Goal: Task Accomplishment & Management: Complete application form

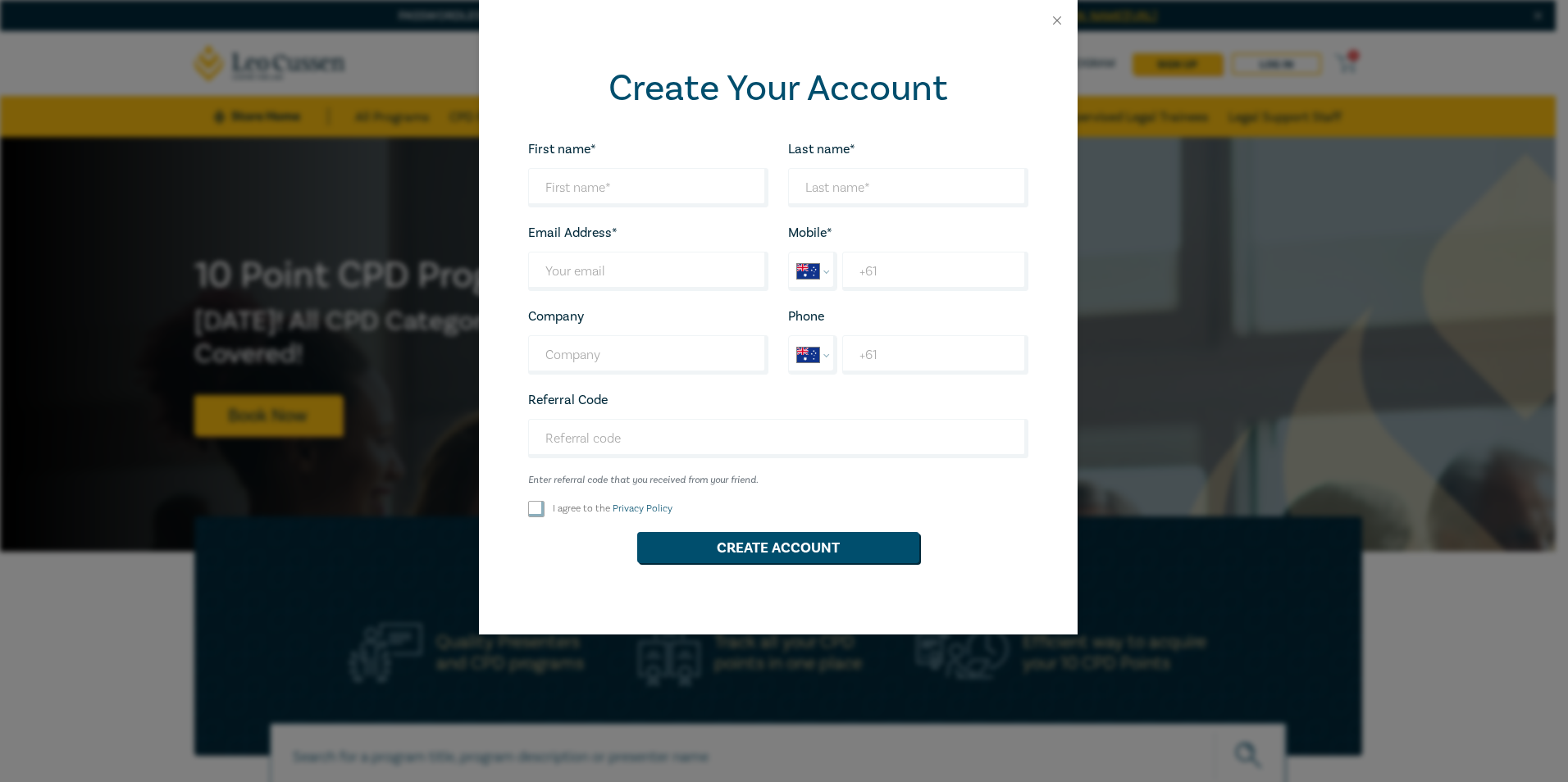
select select "AU"
type input "[PERSON_NAME]"
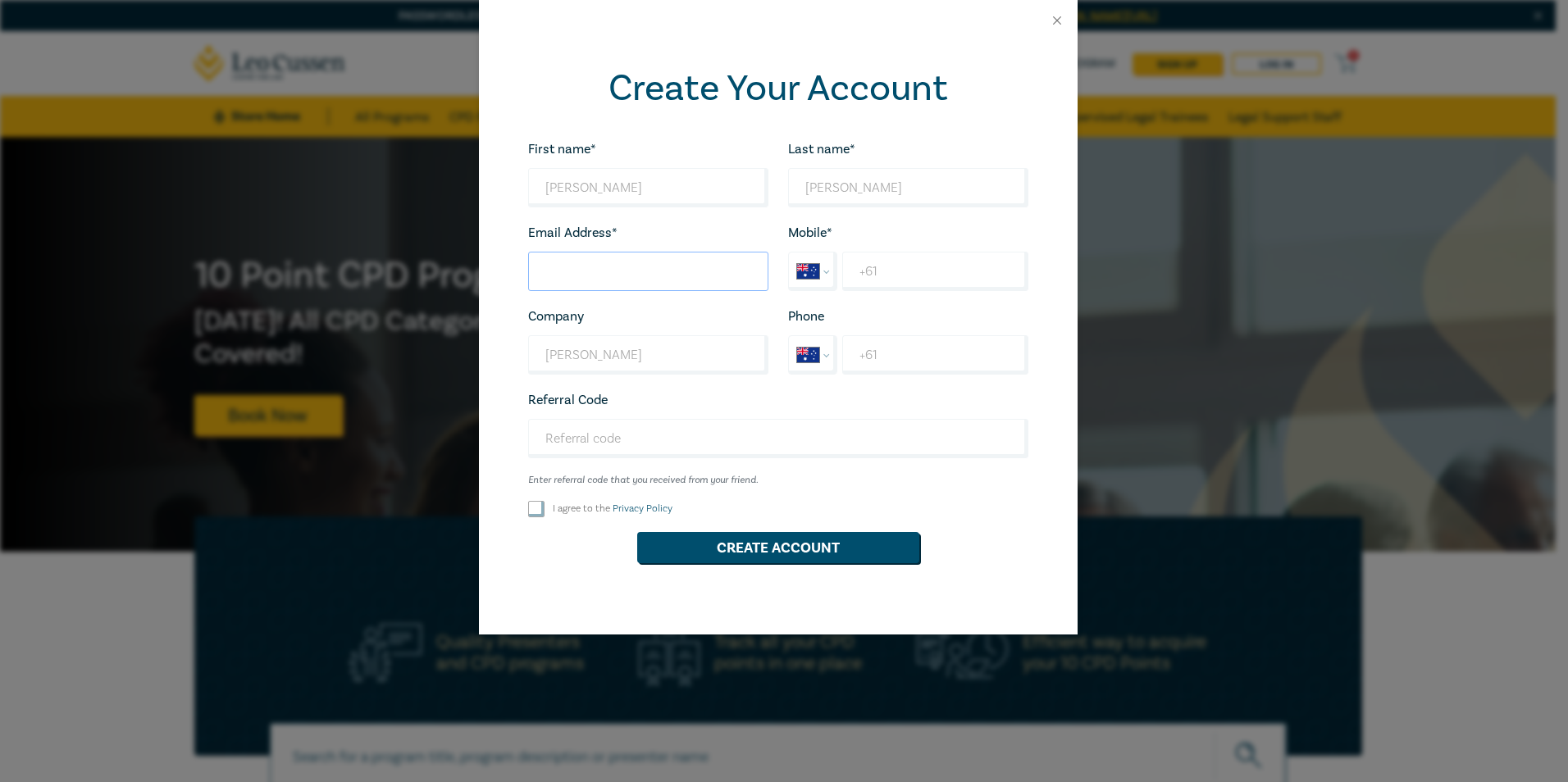
click at [609, 271] on input "Last name*" at bounding box center [648, 271] width 240 height 39
type input "[PERSON_NAME][EMAIL_ADDRESS][DOMAIN_NAME]"
click at [926, 280] on input "+61" at bounding box center [934, 271] width 185 height 39
type input "[PHONE_NUMBER]"
click at [534, 507] on input "I agree to the Privacy Policy" at bounding box center [537, 509] width 17 height 17
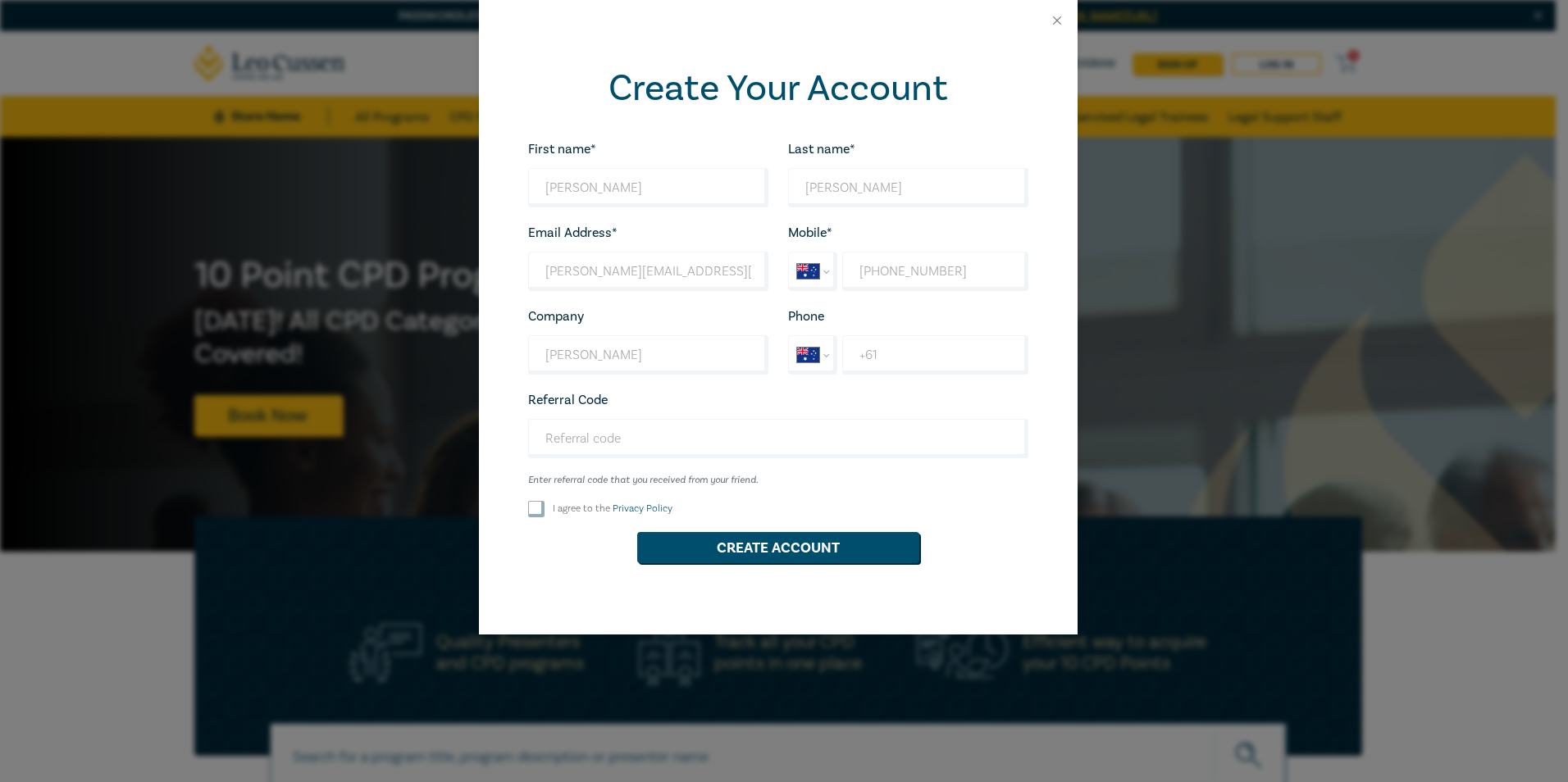
checkbox input "true"
click at [745, 544] on button "Create Account" at bounding box center [778, 548] width 282 height 32
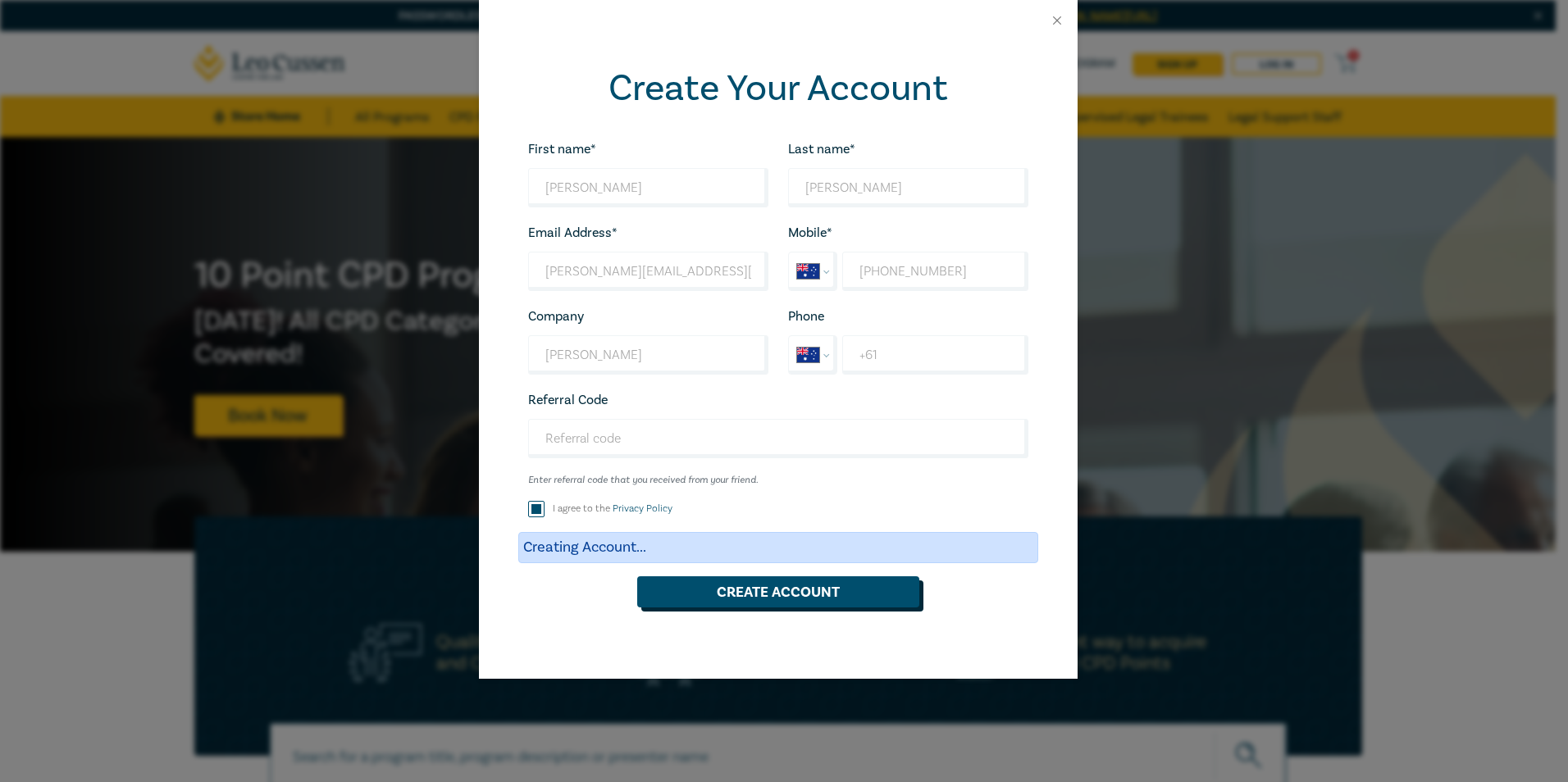
click at [756, 594] on button "Create Account" at bounding box center [778, 592] width 282 height 32
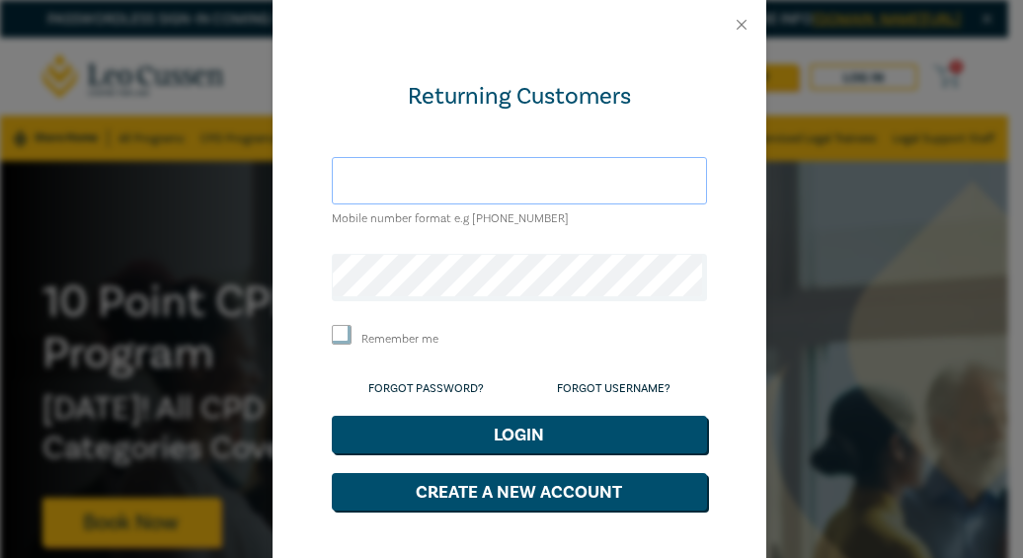
click at [396, 177] on input "text" at bounding box center [519, 180] width 375 height 47
type input "[PERSON_NAME][EMAIL_ADDRESS][DOMAIN_NAME]"
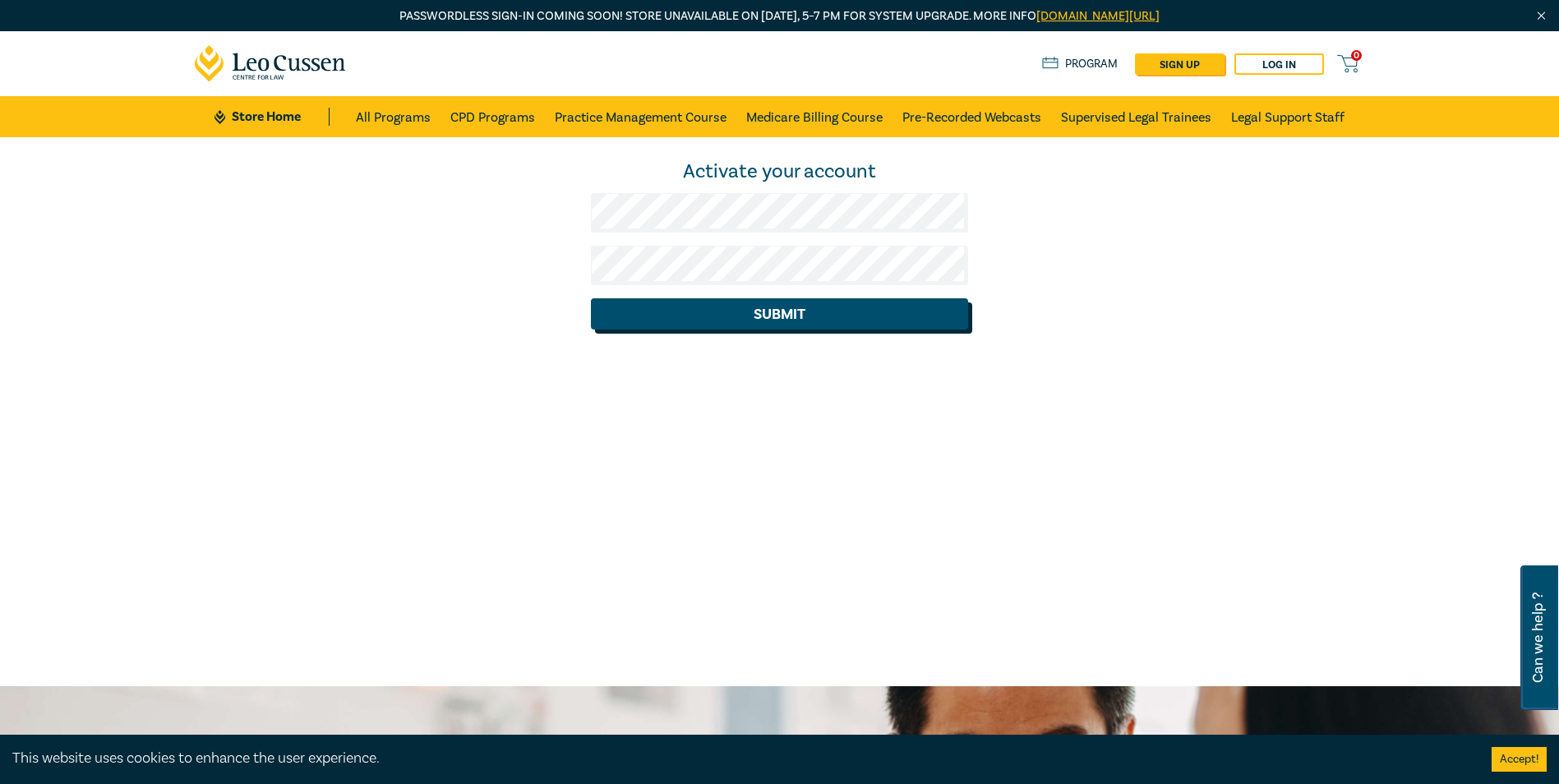
click at [697, 319] on button "Submit" at bounding box center [779, 314] width 377 height 32
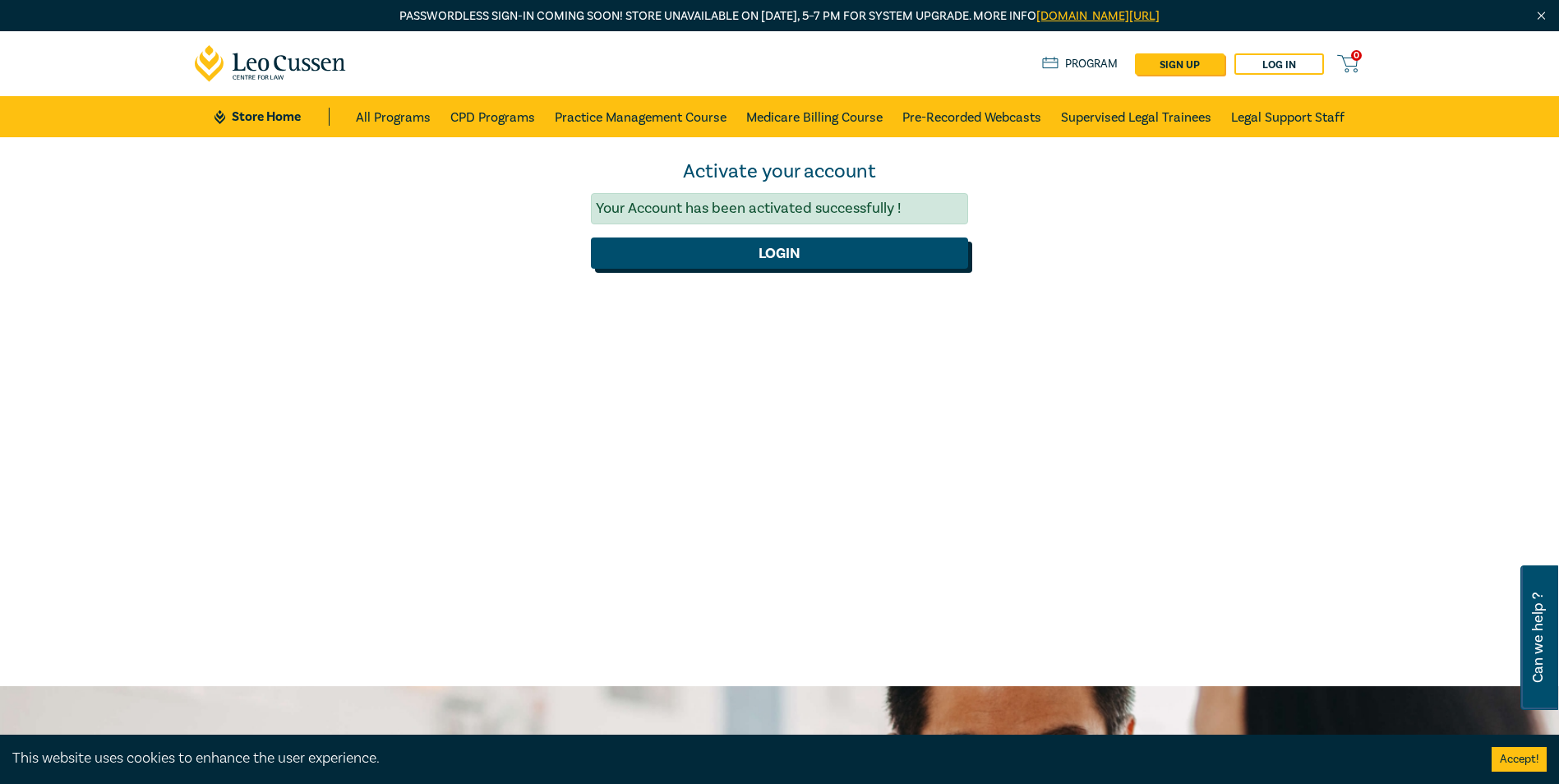
click at [793, 251] on button "Login" at bounding box center [779, 253] width 377 height 32
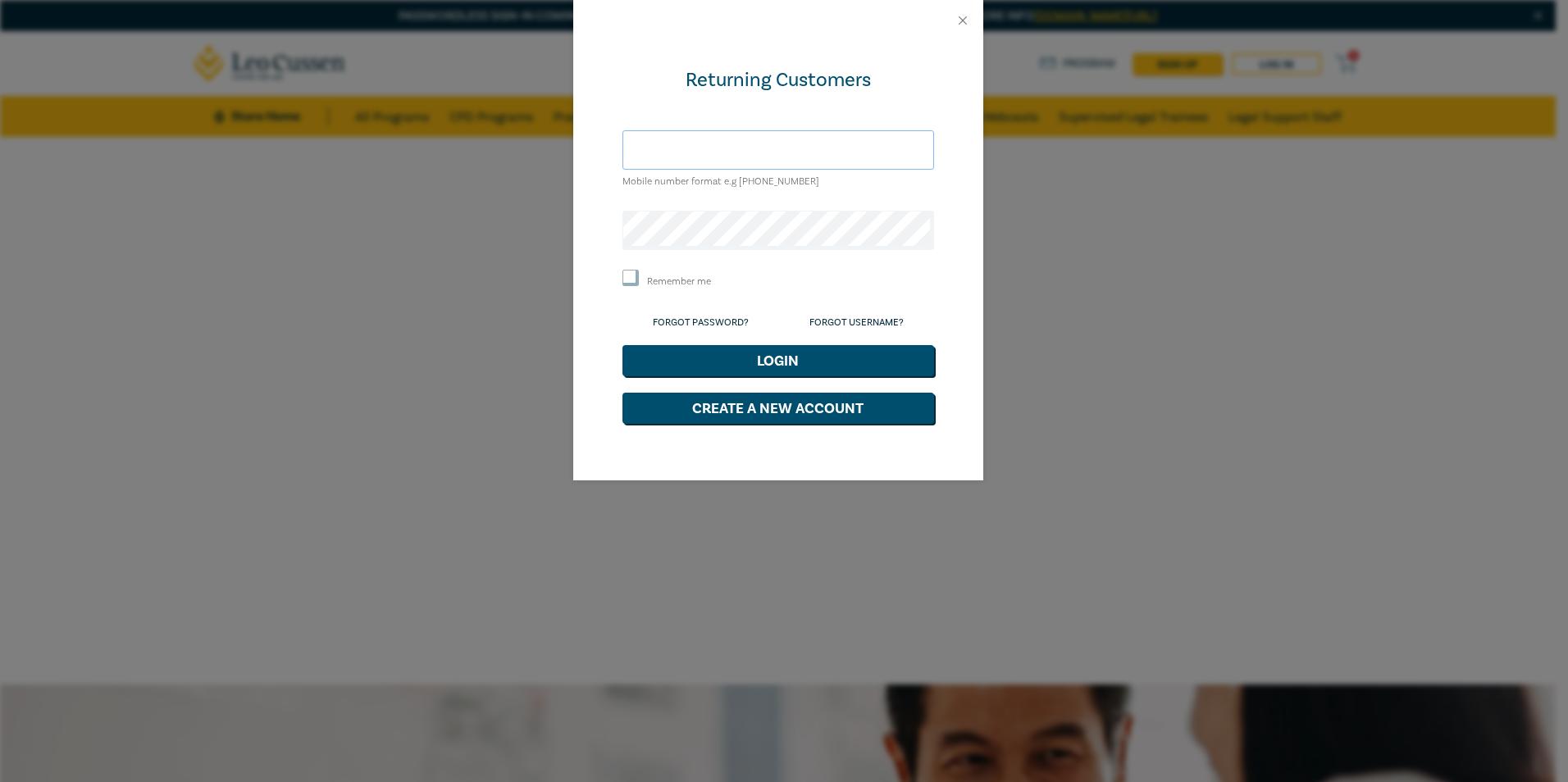
click at [715, 147] on input "text" at bounding box center [778, 149] width 311 height 39
type input "[PERSON_NAME][EMAIL_ADDRESS][DOMAIN_NAME]"
click at [631, 279] on input "Remember me" at bounding box center [631, 278] width 17 height 17
checkbox input "true"
click at [756, 356] on button "Login" at bounding box center [778, 361] width 311 height 32
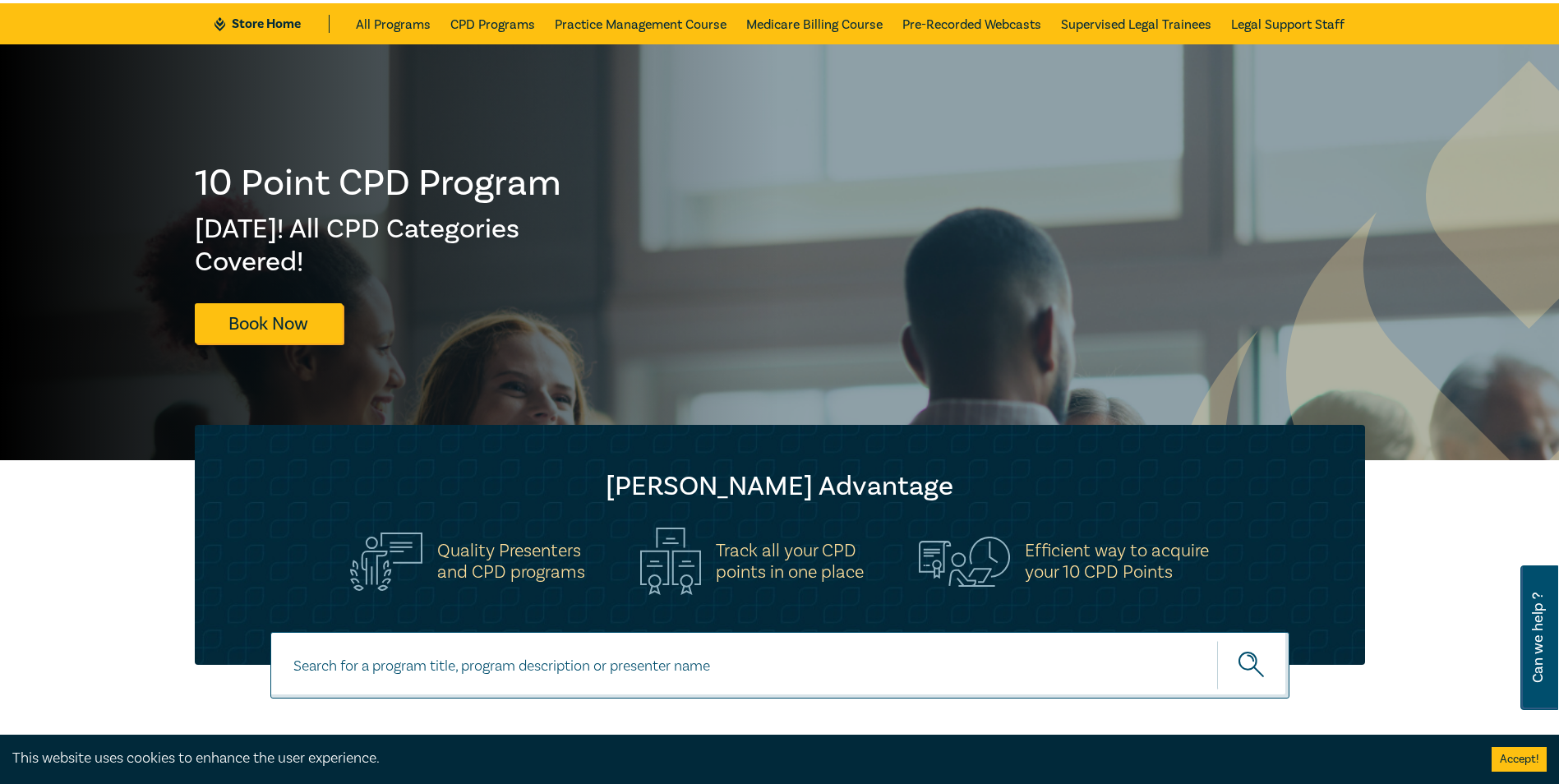
scroll to position [82, 0]
